Goal: Task Accomplishment & Management: Complete application form

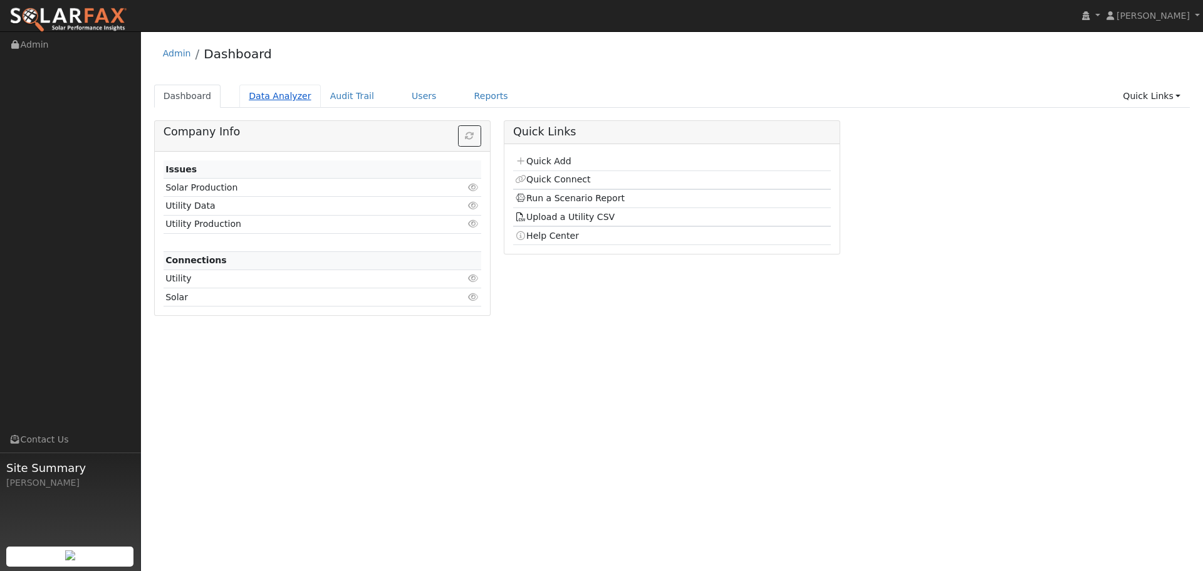
click at [271, 93] on link "Data Analyzer" at bounding box center [279, 96] width 81 height 23
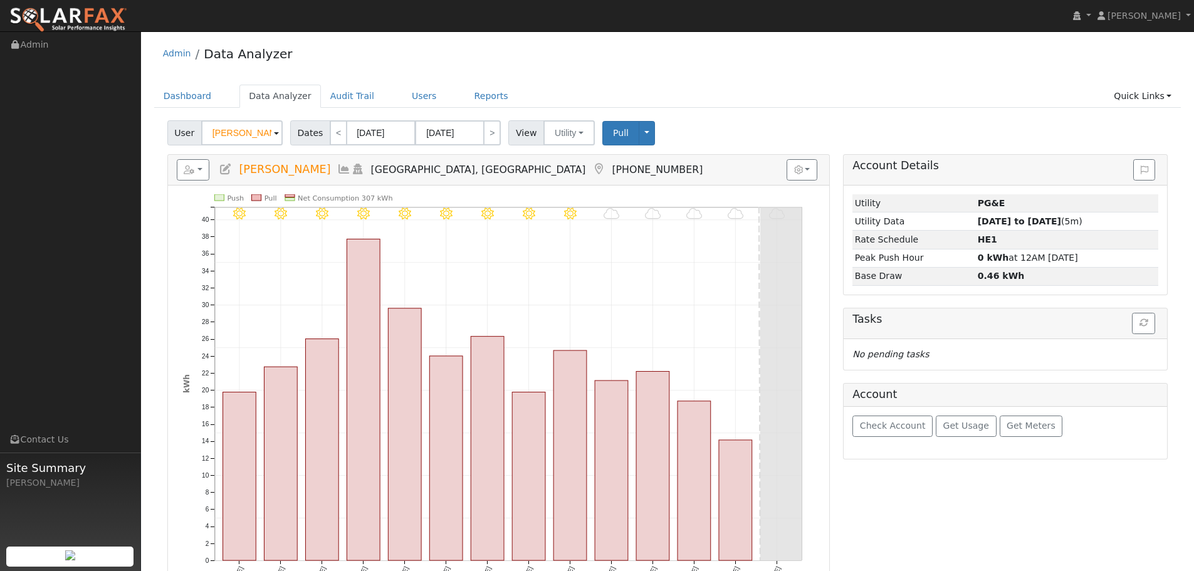
click at [258, 126] on input "[PERSON_NAME]" at bounding box center [241, 132] width 81 height 25
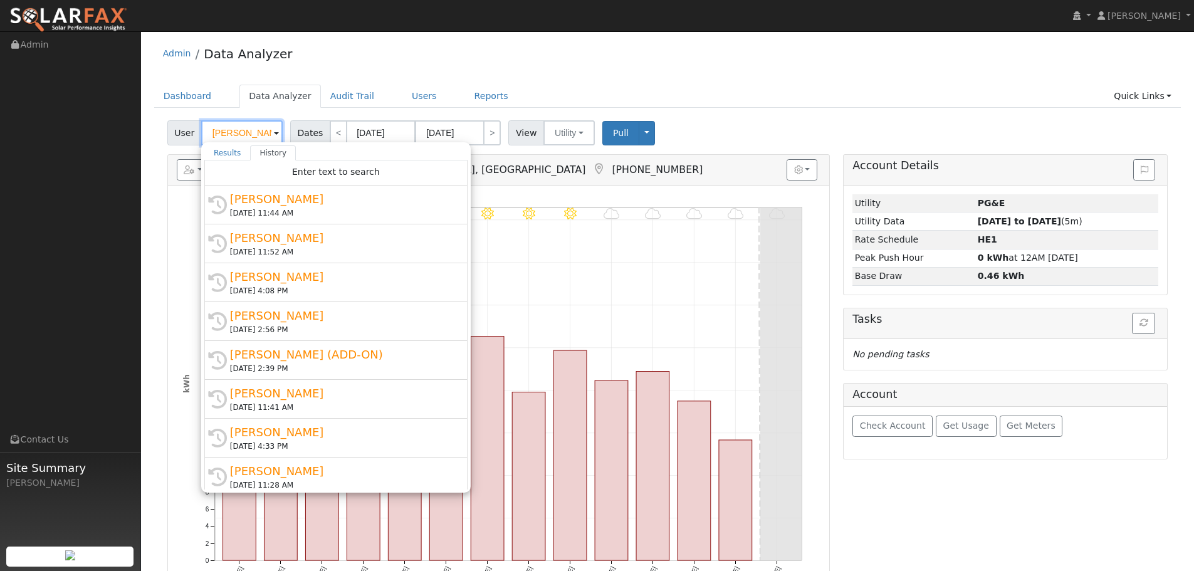
click at [258, 126] on input "Gilbert Recla" at bounding box center [241, 132] width 81 height 25
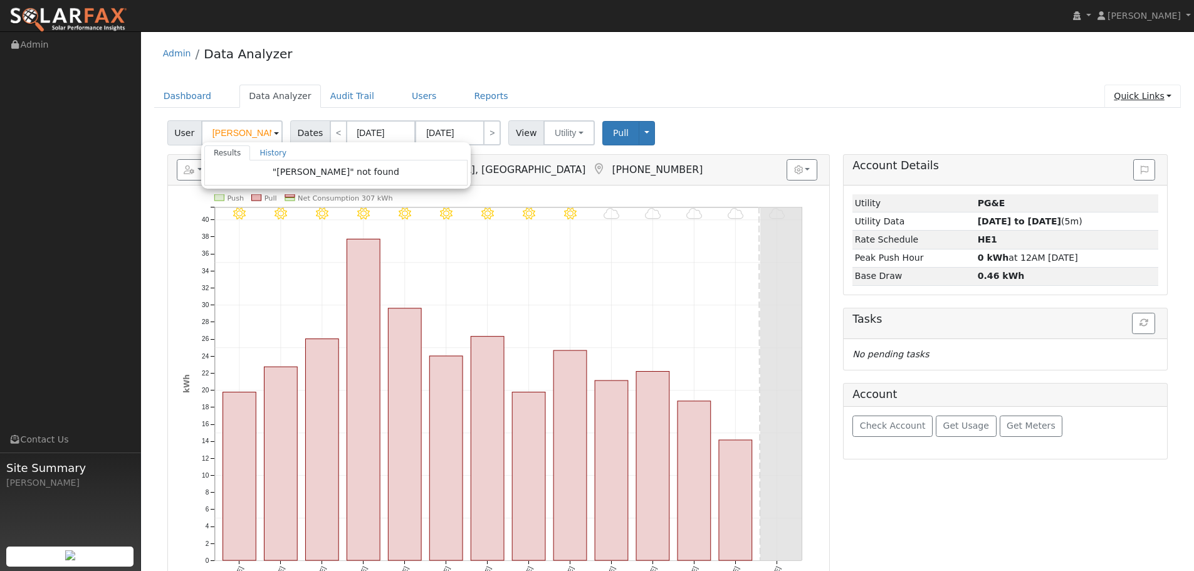
click at [1150, 90] on link "Quick Links" at bounding box center [1142, 96] width 76 height 23
type input "Gilbert Recla"
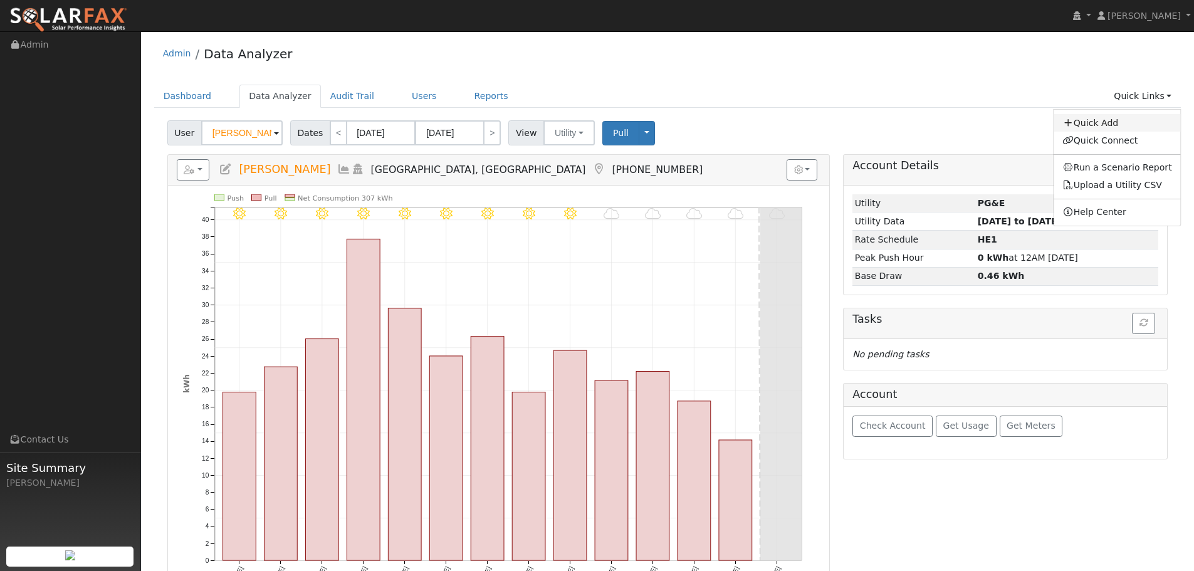
click at [1134, 120] on link "Quick Add" at bounding box center [1116, 123] width 127 height 18
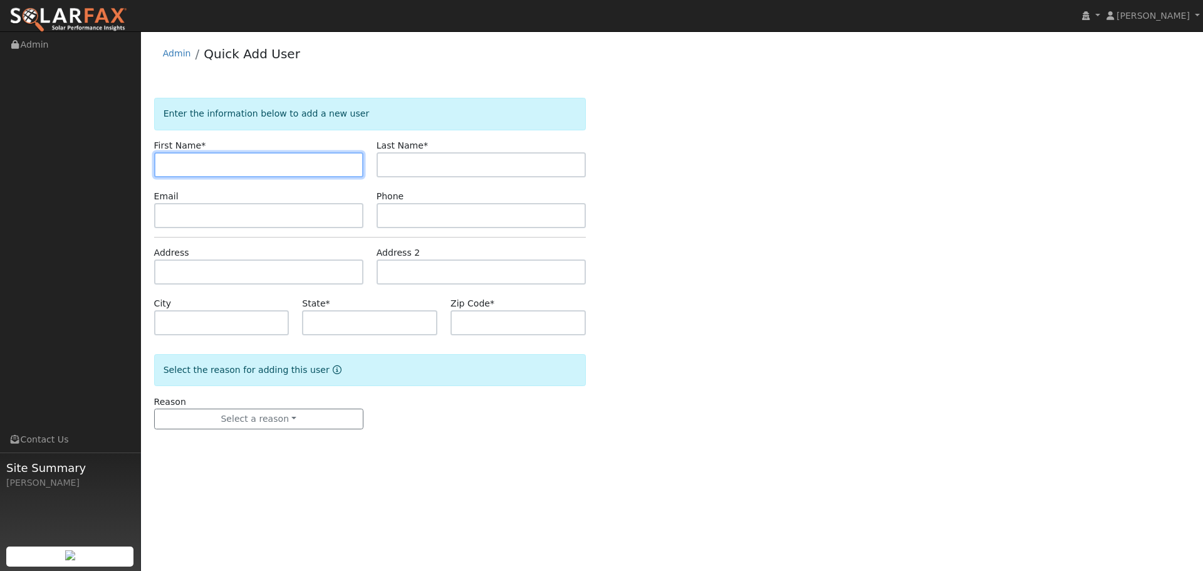
click at [262, 167] on input "text" at bounding box center [258, 164] width 209 height 25
paste input "[PERSON_NAME]"
type input "[PERSON_NAME]"
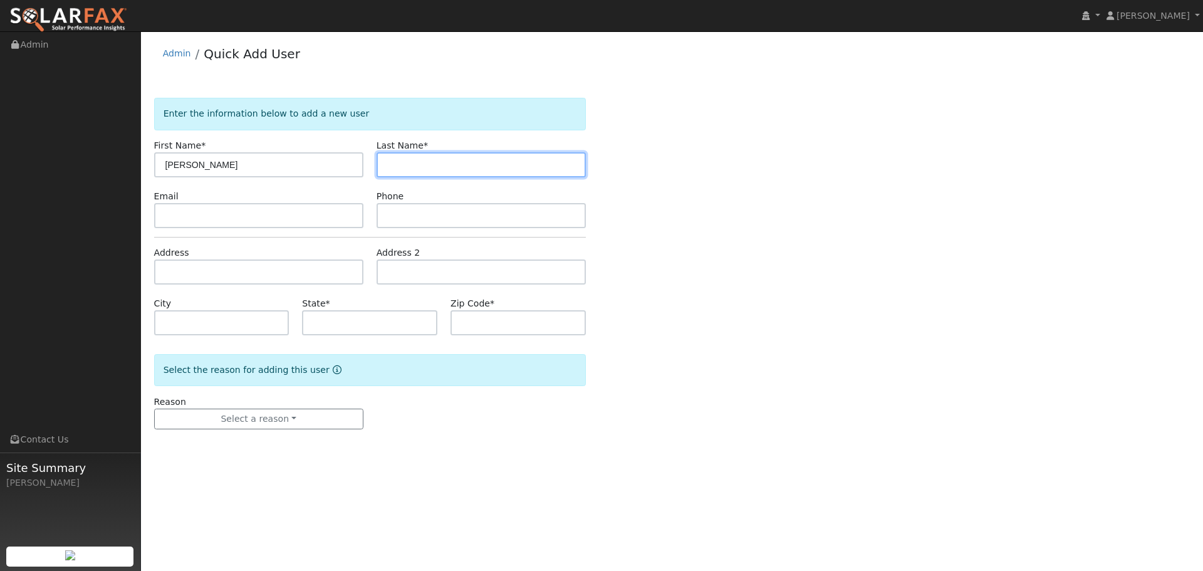
click at [410, 155] on input "text" at bounding box center [481, 164] width 209 height 25
paste input "Harry Bouzos"
click at [413, 170] on input "Harry Bouzos" at bounding box center [481, 164] width 209 height 25
type input "Bouzos"
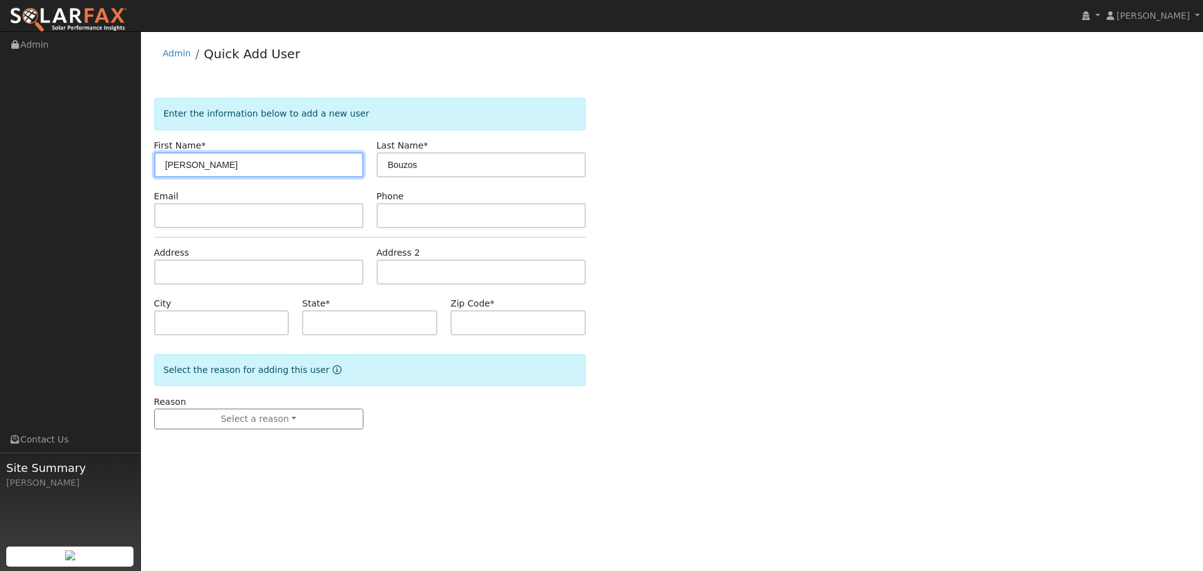
click at [305, 165] on input "Harry Bouzos" at bounding box center [258, 164] width 209 height 25
type input "Harry"
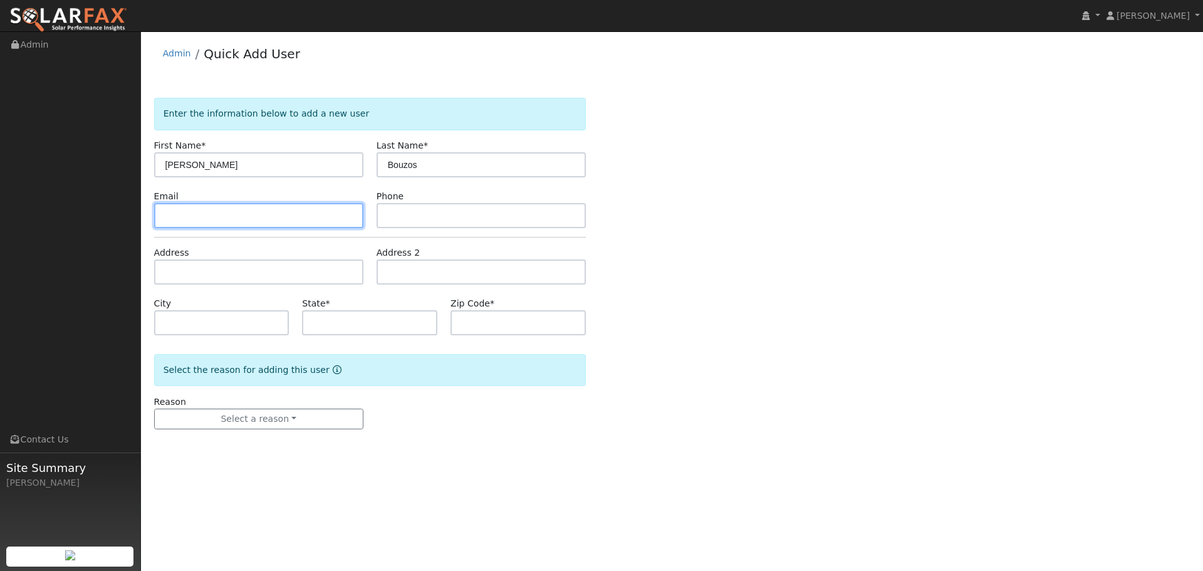
click at [303, 213] on input "text" at bounding box center [258, 215] width 209 height 25
paste input "harrybouzos@gmail.com"
type input "harrybouzos@gmail.com"
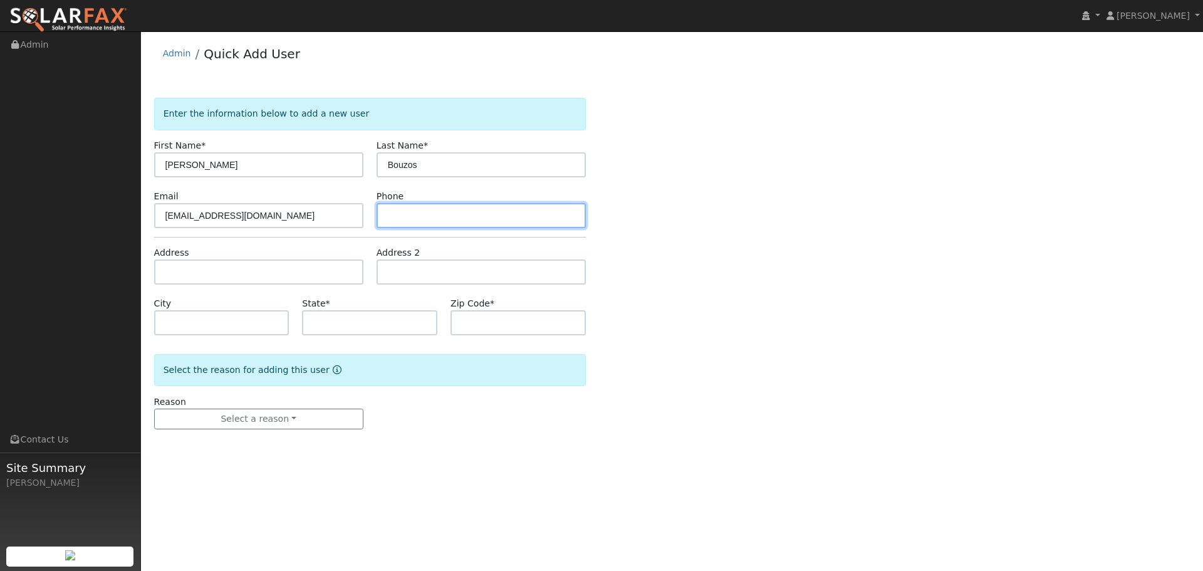
click at [442, 205] on input "text" at bounding box center [481, 215] width 209 height 25
paste input "(510) 772-2431"
type input "(510) 772-2431"
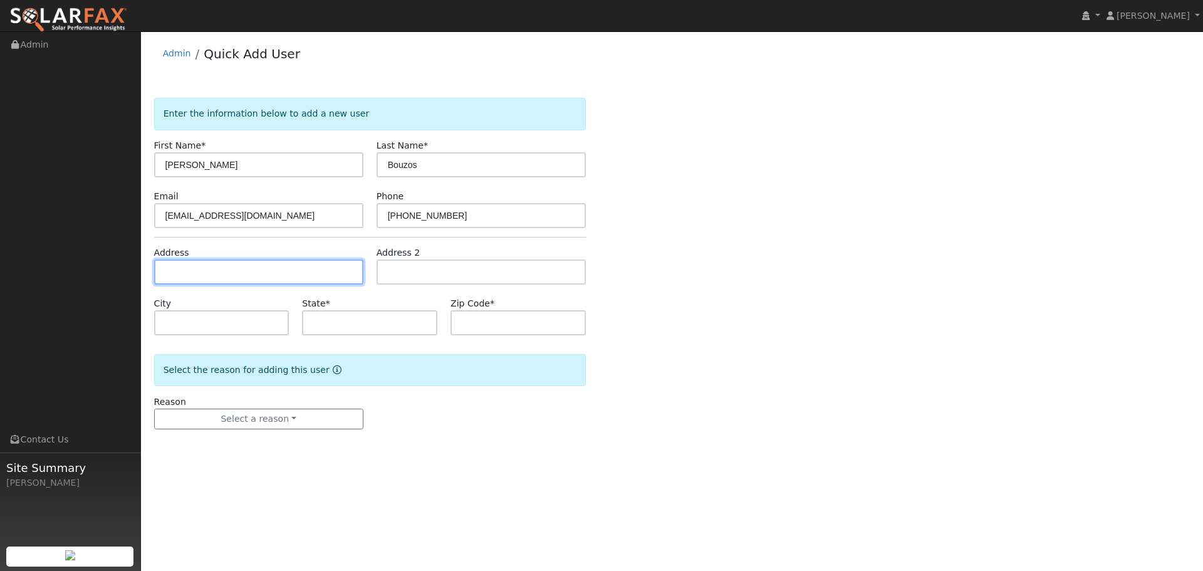
click at [214, 276] on input "text" at bounding box center [258, 271] width 209 height 25
paste input "6659 Byrnes Rd"
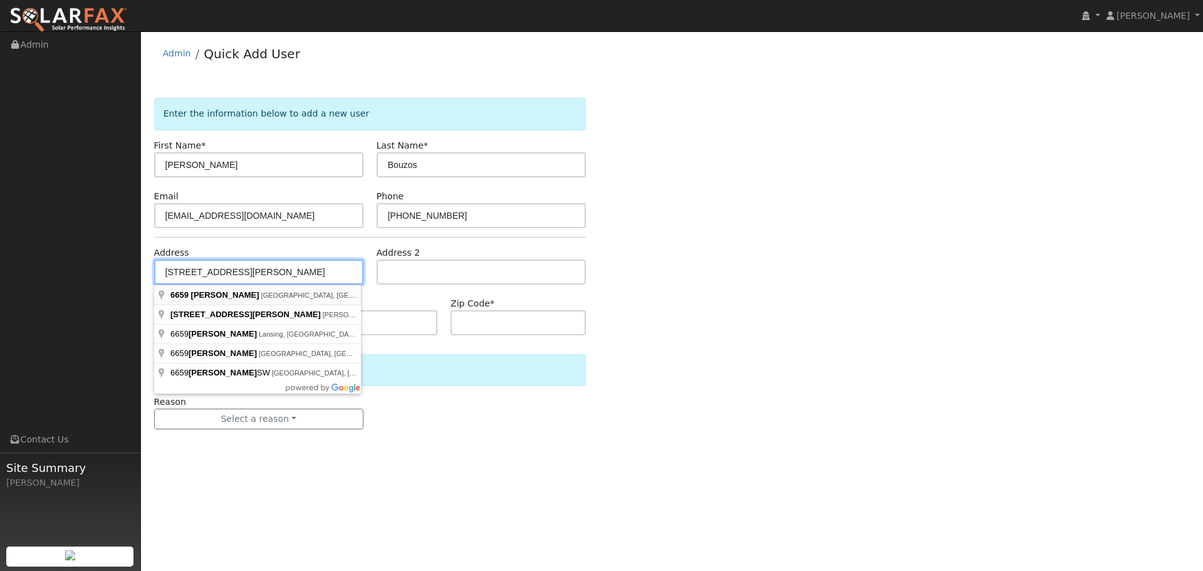
type input "6659 Byrnes Road"
type input "Vacaville"
type input "CA"
type input "95687"
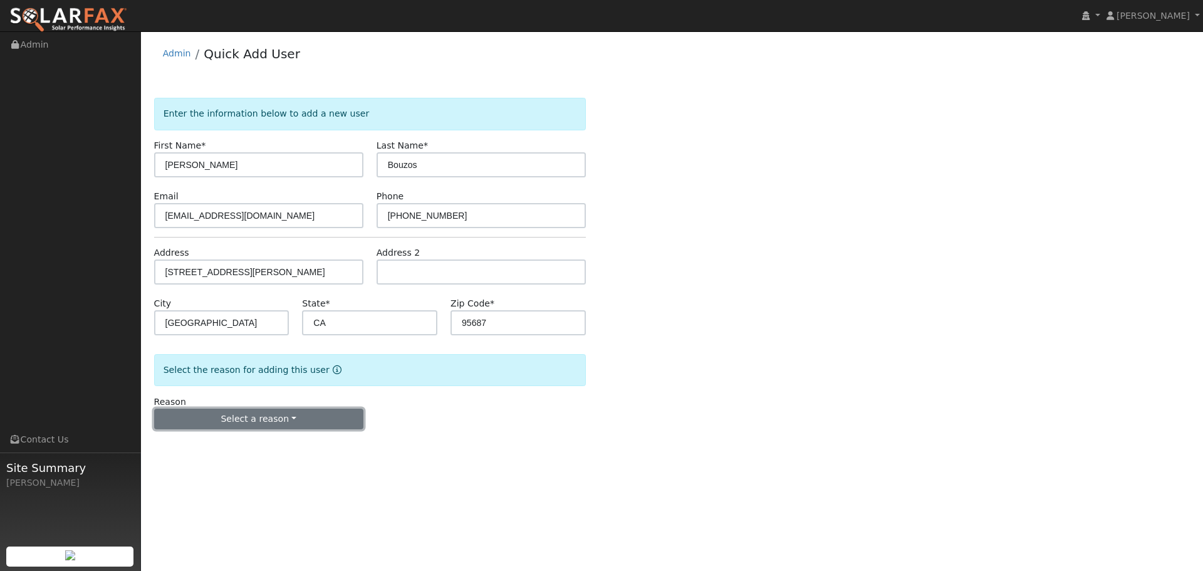
click at [288, 414] on button "Select a reason" at bounding box center [258, 419] width 209 height 21
click at [260, 438] on link "New lead" at bounding box center [224, 445] width 139 height 18
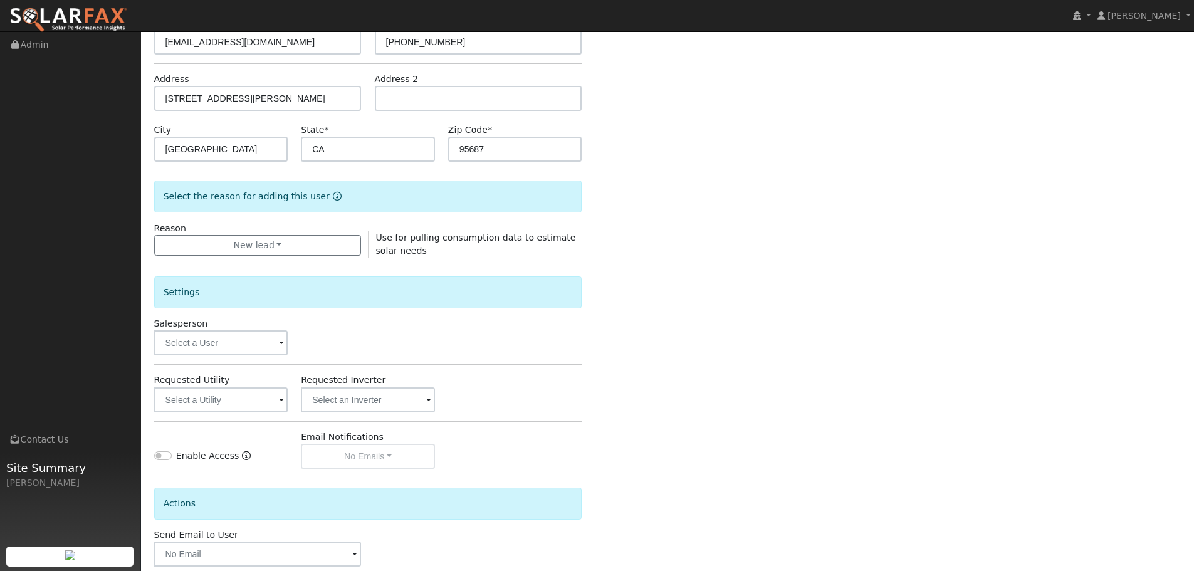
scroll to position [188, 0]
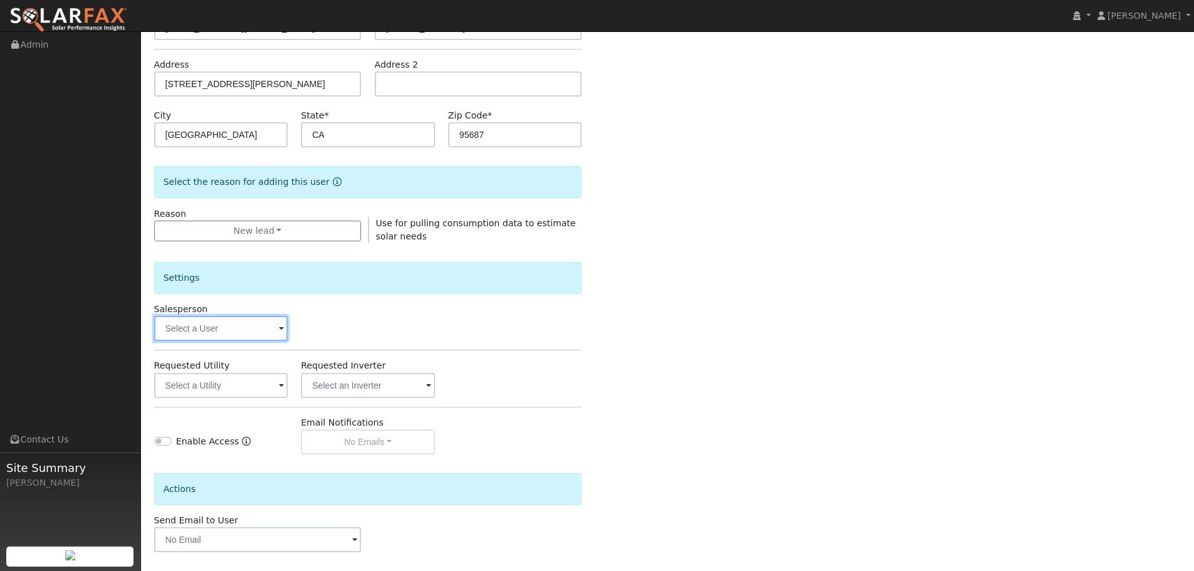
click at [244, 323] on input "text" at bounding box center [221, 328] width 134 height 25
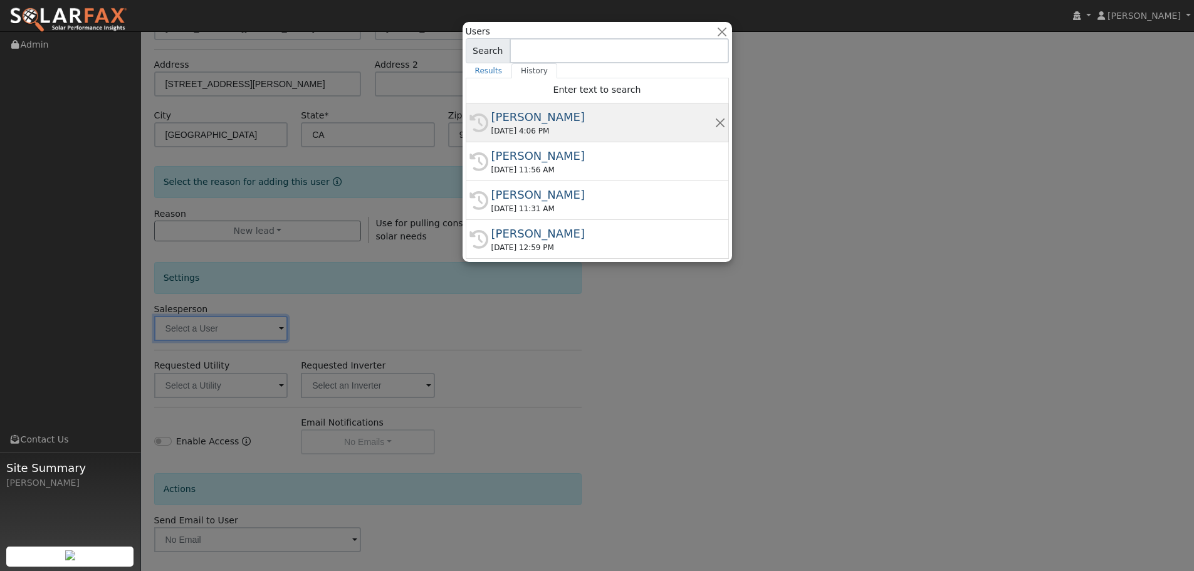
click at [639, 120] on div "[PERSON_NAME]" at bounding box center [602, 116] width 223 height 17
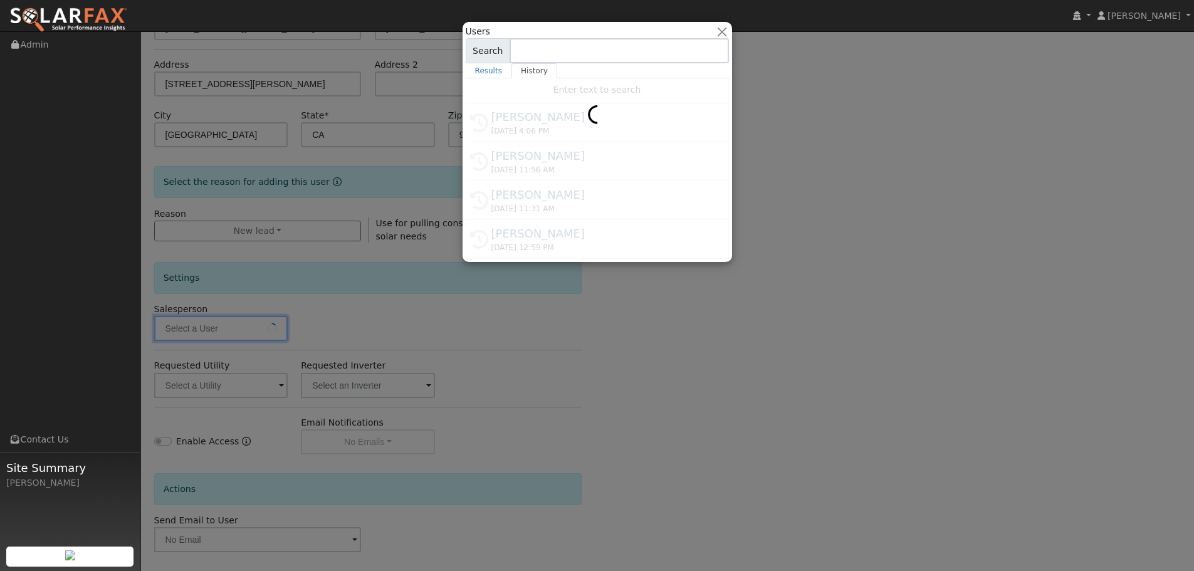
type input "[PERSON_NAME]"
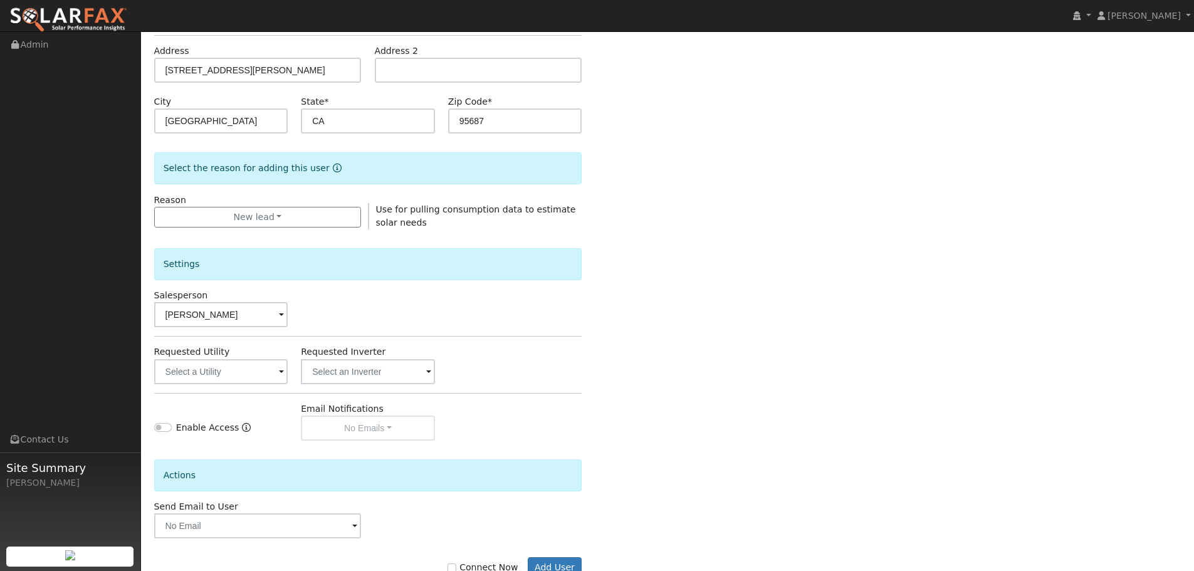
scroll to position [241, 0]
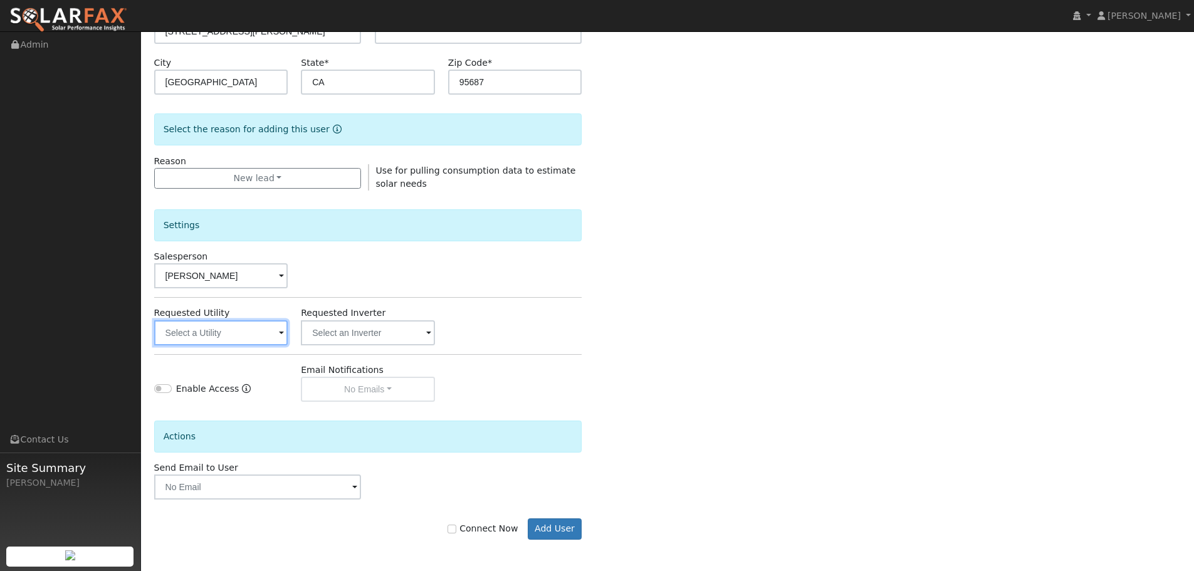
click at [269, 341] on input "text" at bounding box center [221, 332] width 134 height 25
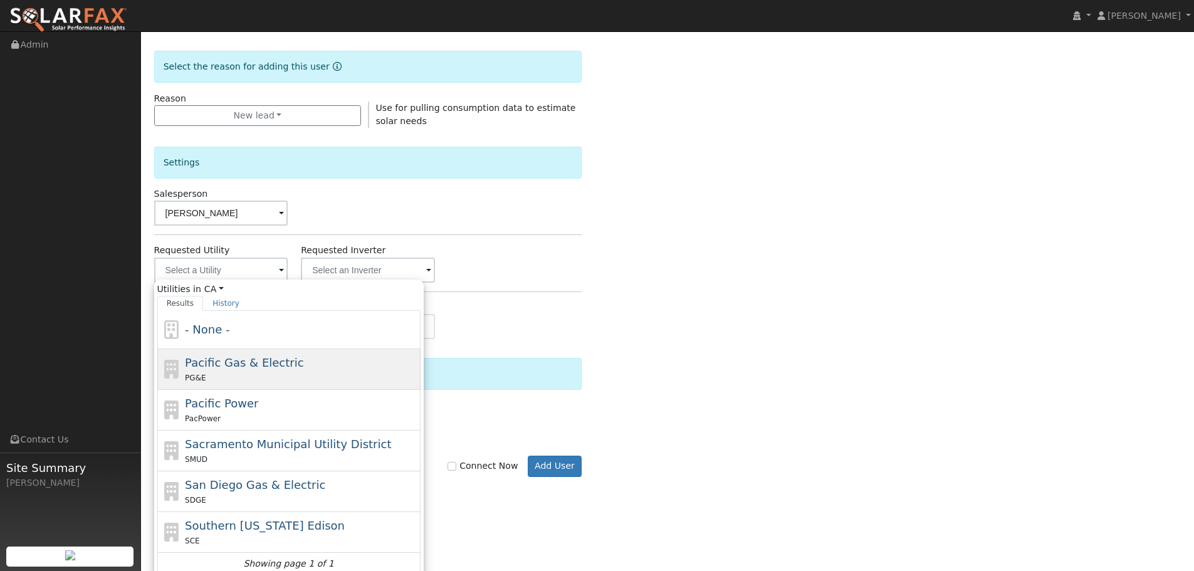
click at [270, 364] on span "Pacific Gas & Electric" at bounding box center [244, 362] width 118 height 13
type input "Pacific Gas & Electric"
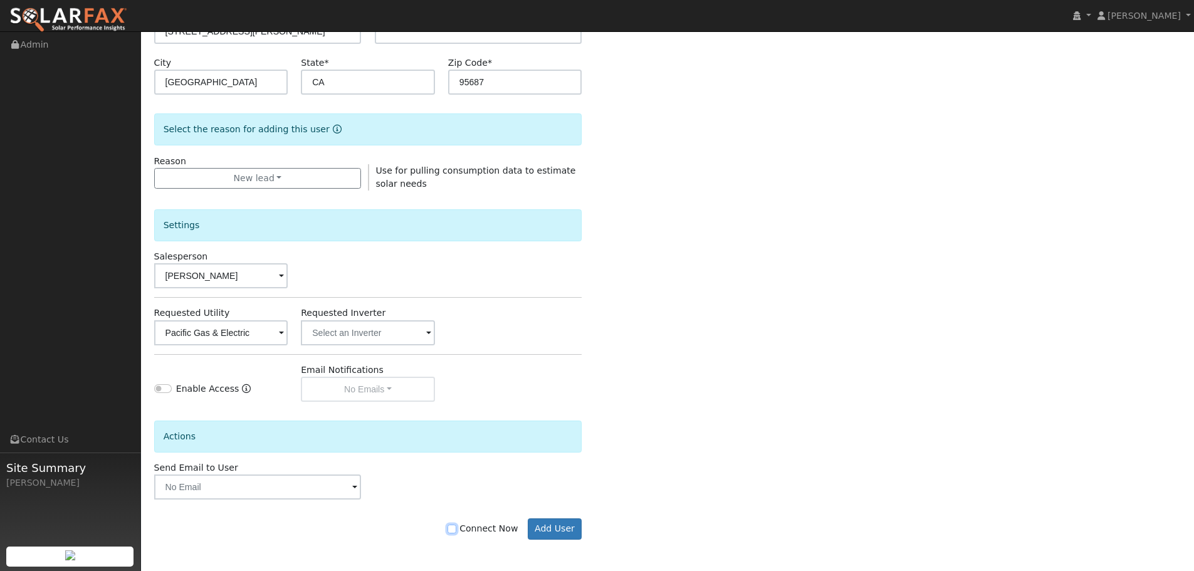
click at [456, 526] on input "Connect Now" at bounding box center [451, 529] width 9 height 9
checkbox input "true"
click at [558, 530] on button "Add User" at bounding box center [555, 528] width 55 height 21
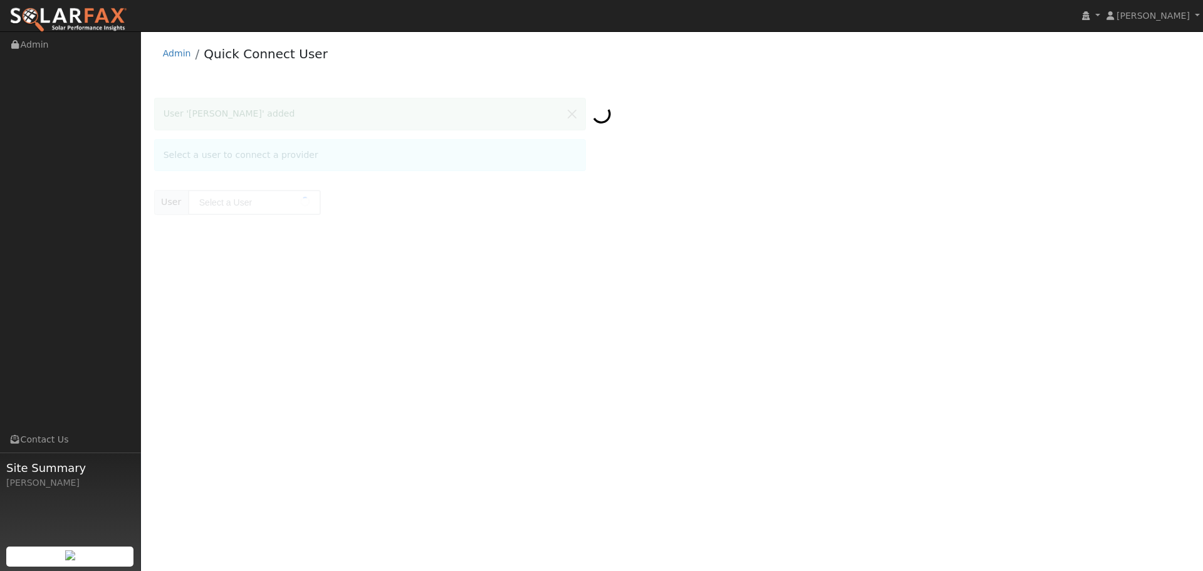
type input "[PERSON_NAME]"
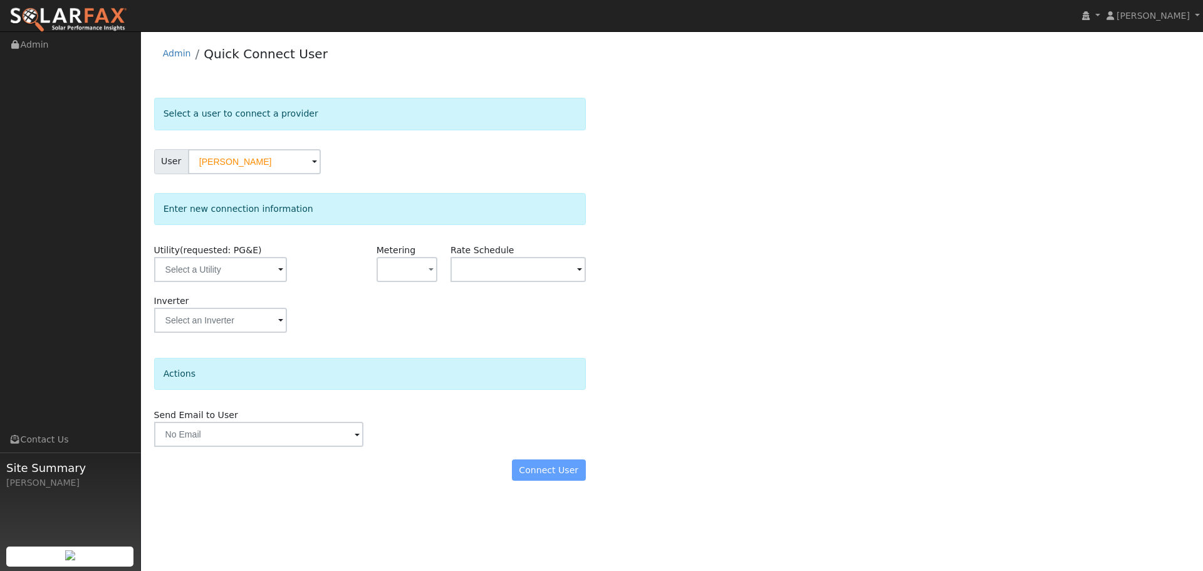
drag, startPoint x: 981, startPoint y: 269, endPoint x: 992, endPoint y: 235, distance: 35.5
click at [981, 268] on div "Select a user to connect a provider User Harry Bouzos Account Default Account D…" at bounding box center [672, 295] width 1037 height 395
click at [221, 264] on input "text" at bounding box center [220, 269] width 133 height 25
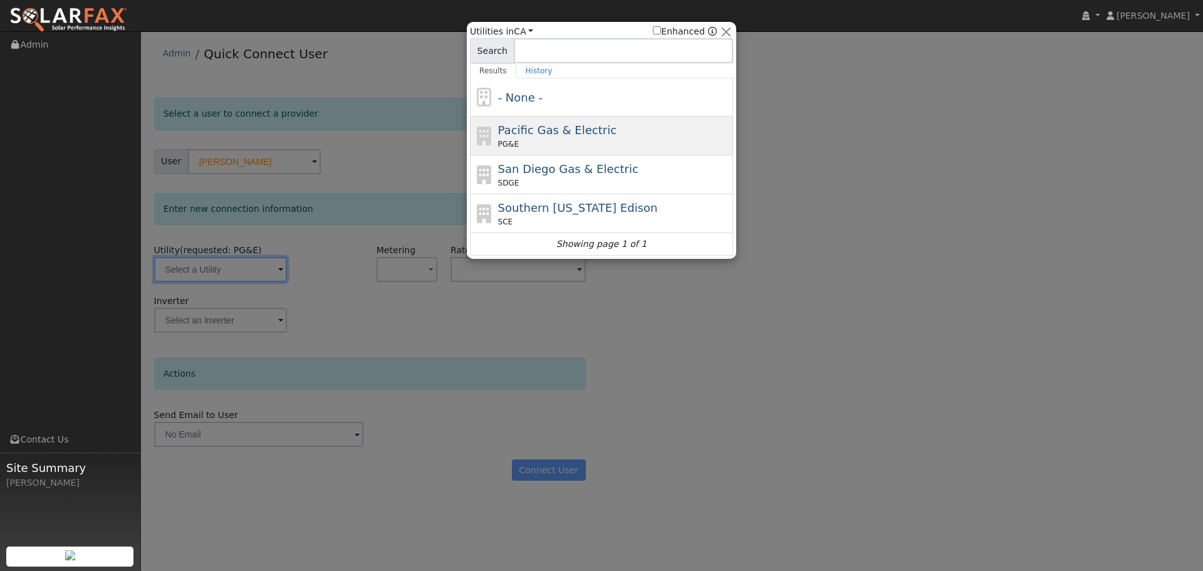
click at [573, 135] on span "Pacific Gas & Electric" at bounding box center [557, 129] width 118 height 13
type input "PG&E"
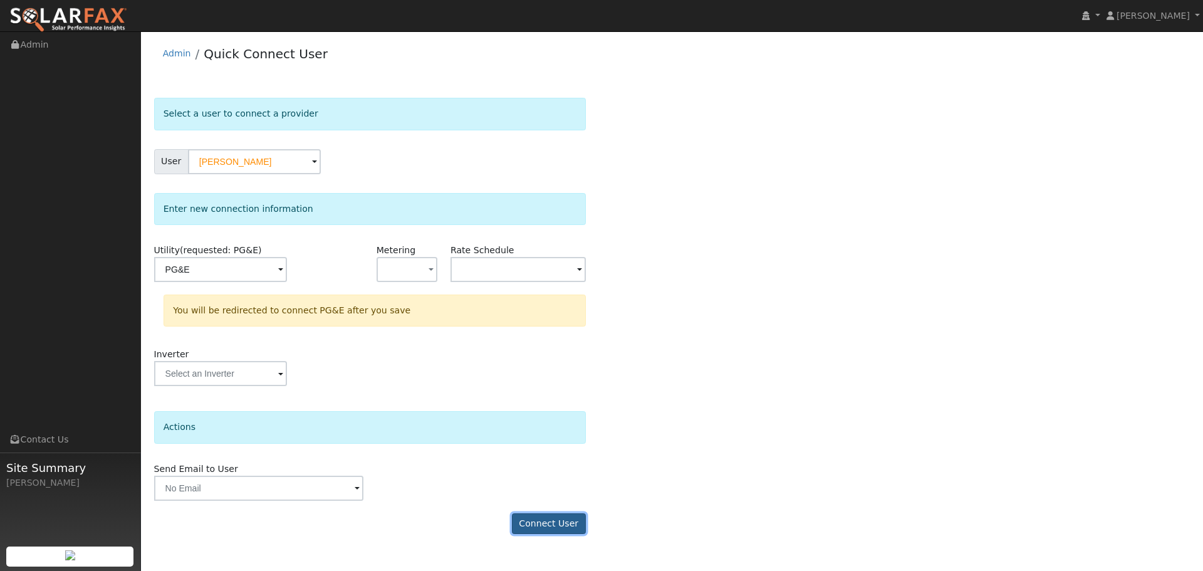
click at [569, 526] on button "Connect User" at bounding box center [549, 523] width 74 height 21
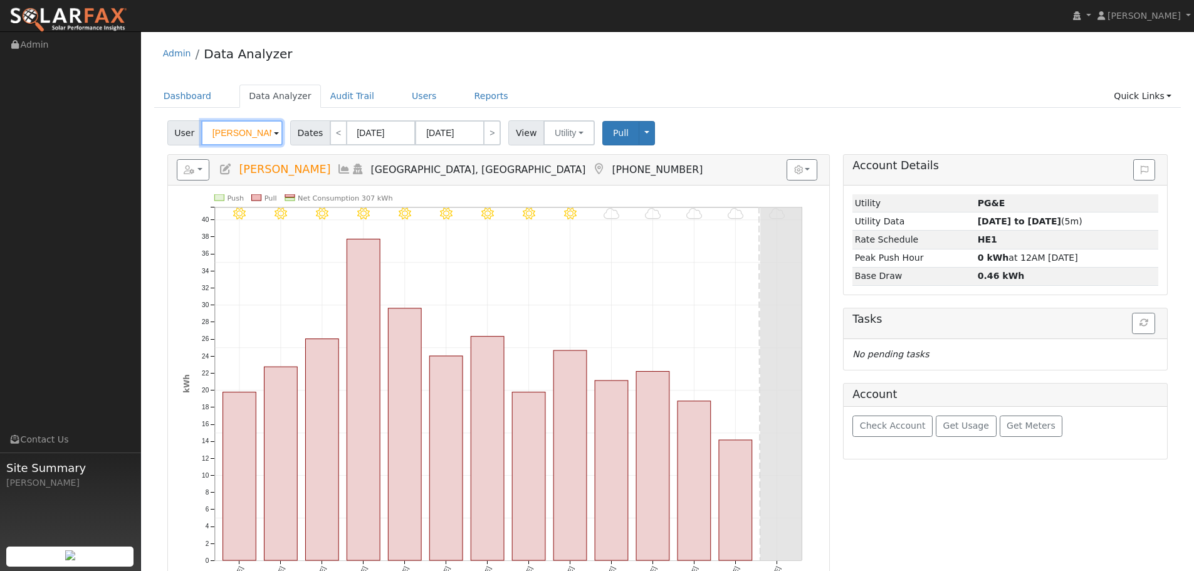
click at [257, 131] on input "[PERSON_NAME]" at bounding box center [241, 132] width 81 height 25
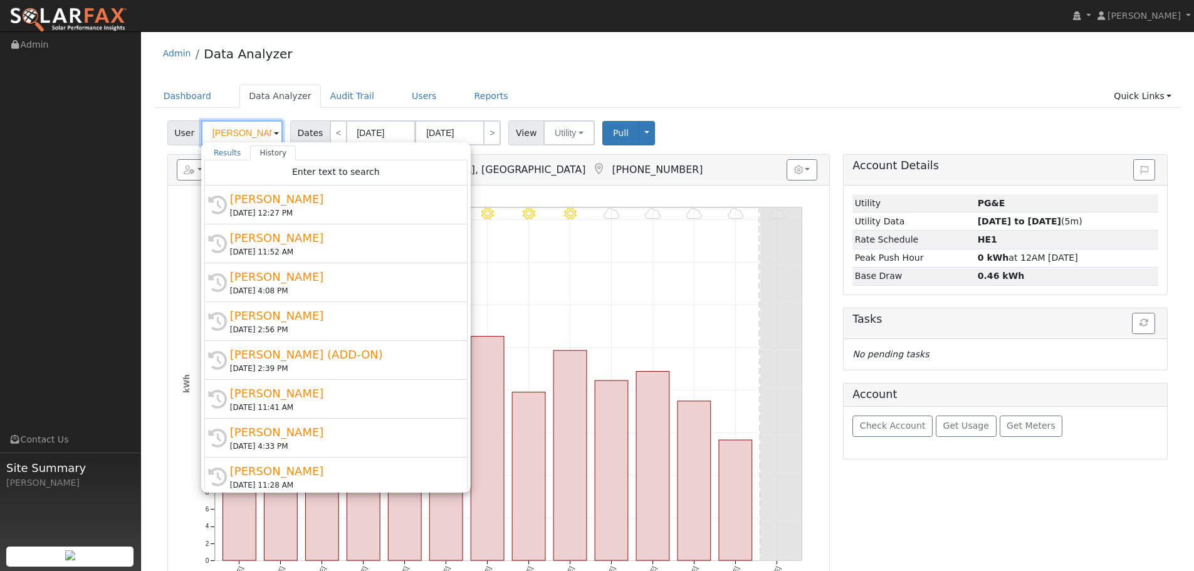
click at [257, 132] on input "[PERSON_NAME]" at bounding box center [241, 132] width 81 height 25
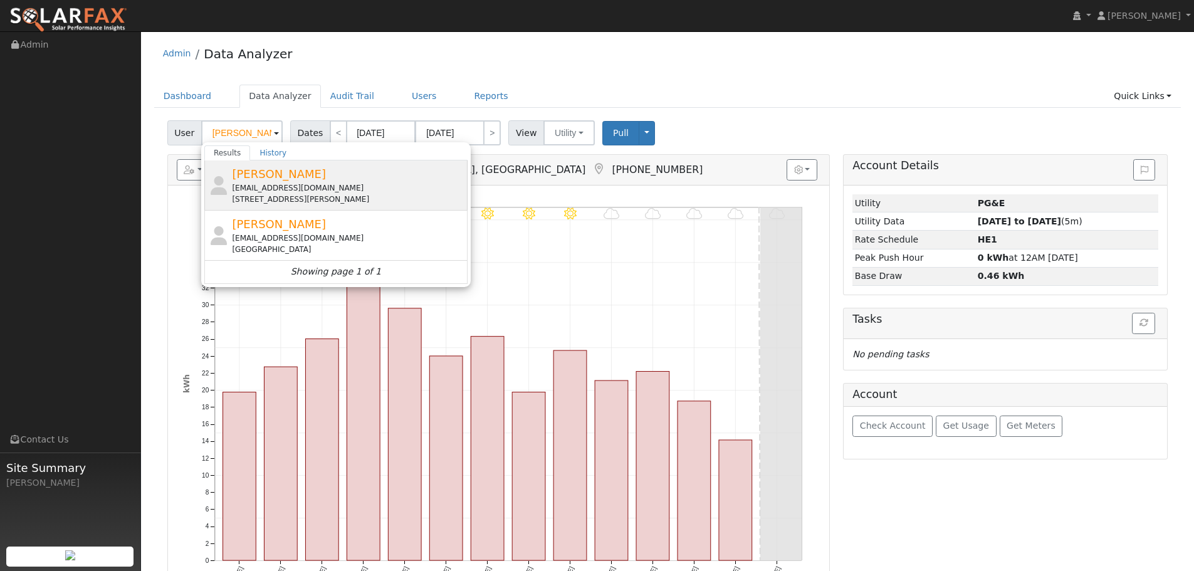
click at [365, 177] on div "[PERSON_NAME] [EMAIL_ADDRESS][DOMAIN_NAME] [STREET_ADDRESS][PERSON_NAME]" at bounding box center [348, 184] width 233 height 39
type input "[PERSON_NAME]"
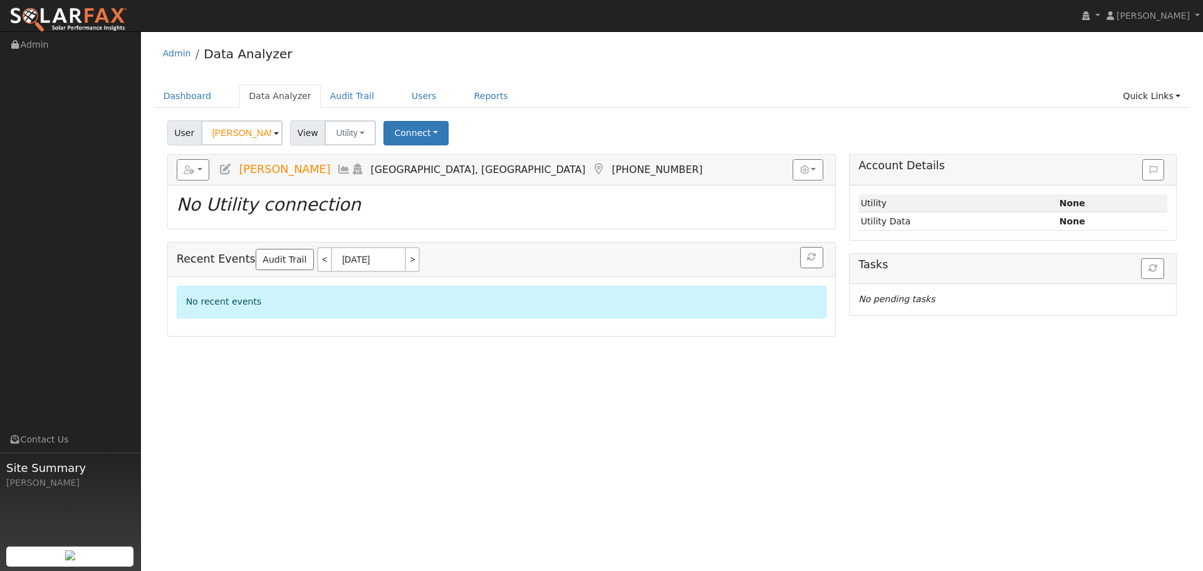
click at [735, 120] on div "User [PERSON_NAME] Account Default Account Default Account [STREET_ADDRESS][PER…" at bounding box center [672, 130] width 1015 height 29
